Goal: Information Seeking & Learning: Learn about a topic

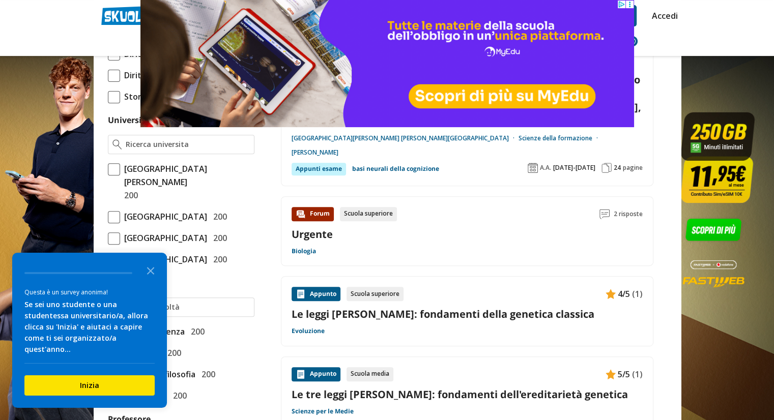
scroll to position [407, 0]
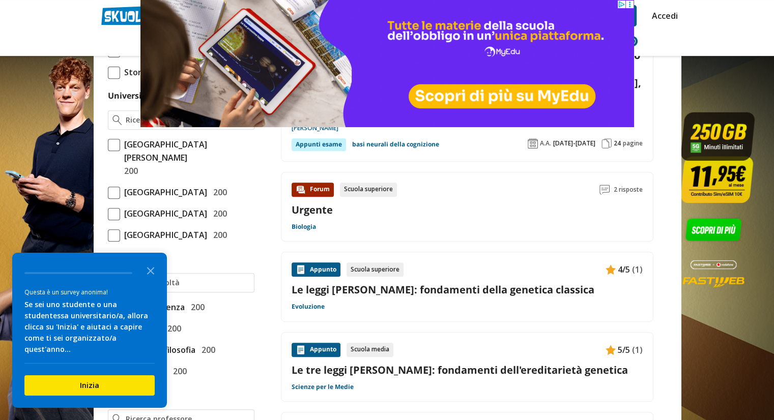
click at [475, 283] on link "Le leggi [PERSON_NAME]: fondamenti della genetica classica" at bounding box center [466, 290] width 351 height 14
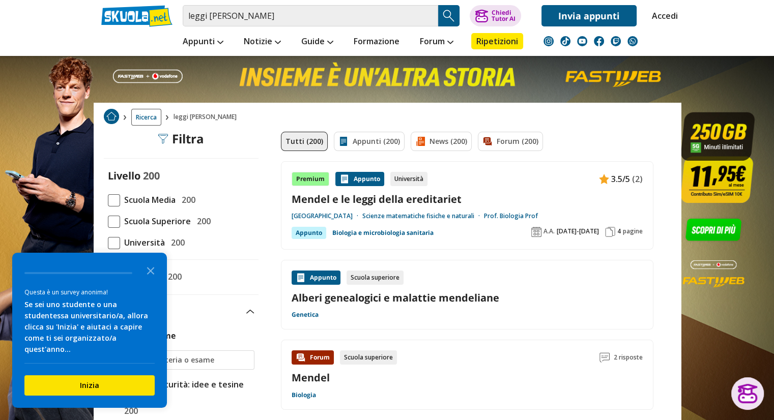
scroll to position [0, 0]
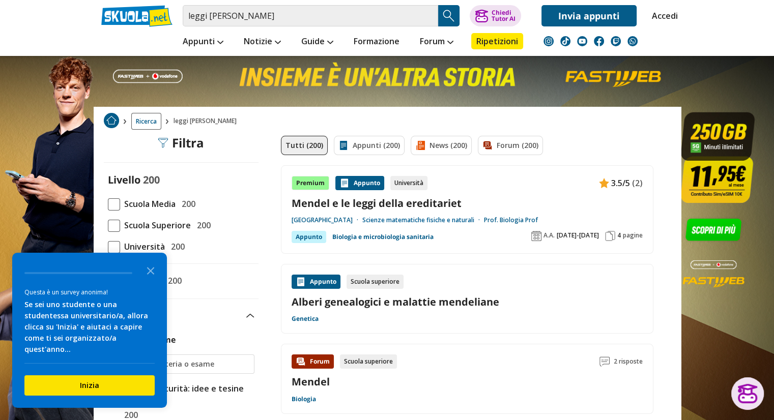
click at [450, 216] on link "Scienze matematiche fisiche e naturali" at bounding box center [423, 220] width 122 height 8
click at [322, 10] on input "leggi [PERSON_NAME]" at bounding box center [310, 15] width 255 height 21
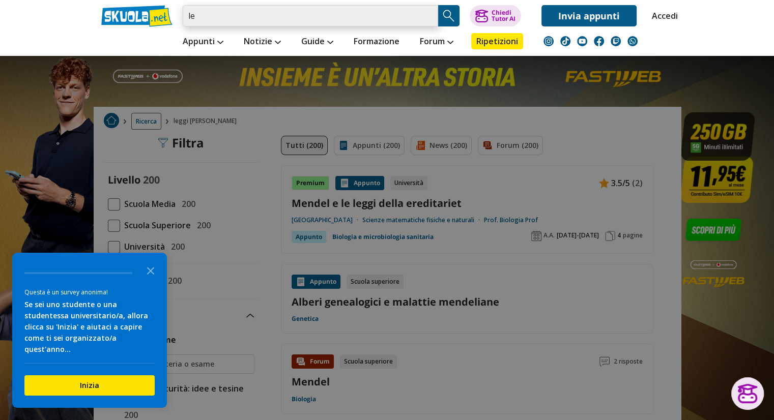
type input "l"
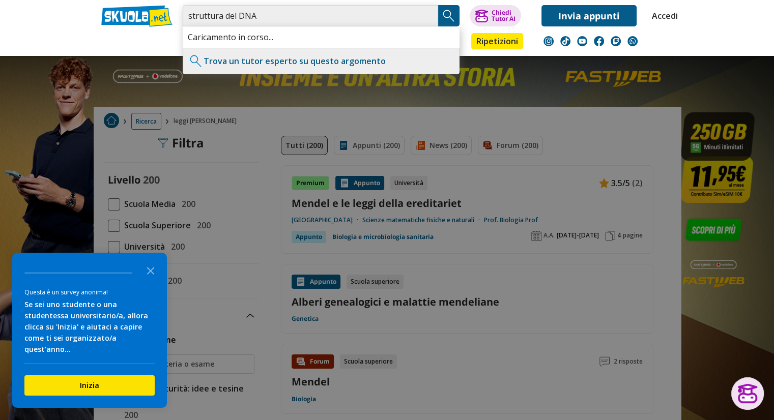
type input "struttura del DNA"
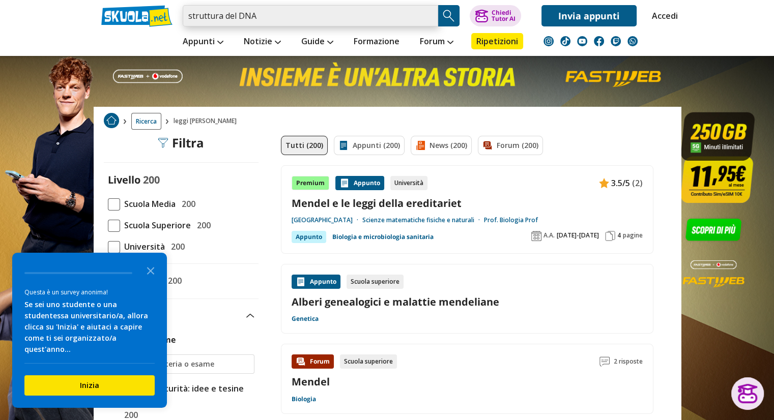
click at [348, 20] on input "struttura del DNA" at bounding box center [310, 15] width 255 height 21
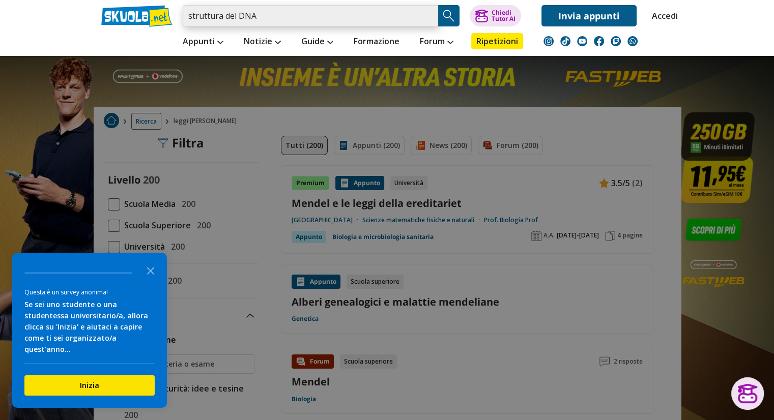
click at [330, 20] on input "struttura del DNA" at bounding box center [310, 15] width 255 height 21
click at [161, 23] on link at bounding box center [136, 16] width 71 height 22
